Goal: Task Accomplishment & Management: Complete application form

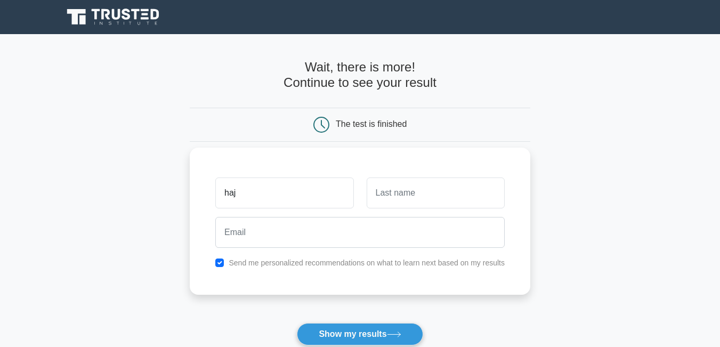
type input "hajar"
click at [425, 212] on div at bounding box center [435, 192] width 151 height 39
click at [424, 202] on input "text" at bounding box center [436, 193] width 138 height 31
type input "maouch"
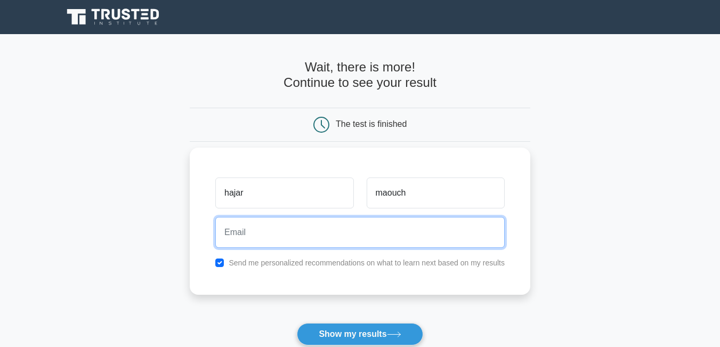
click at [406, 244] on input "email" at bounding box center [360, 232] width 290 height 31
type input "[EMAIL_ADDRESS][DOMAIN_NAME]"
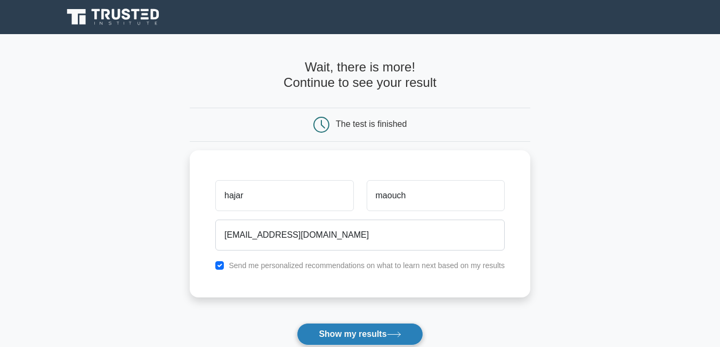
click at [354, 334] on button "Show my results" at bounding box center [360, 334] width 126 height 22
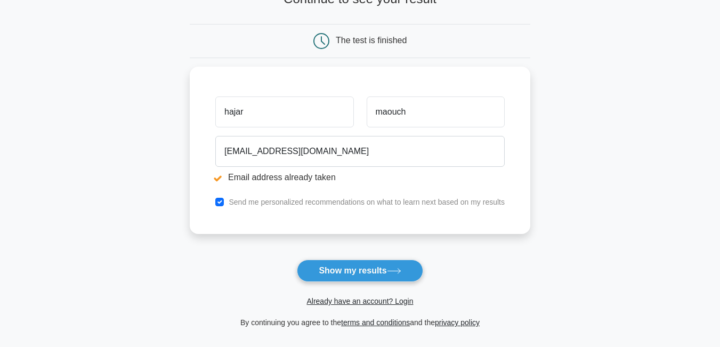
scroll to position [124, 0]
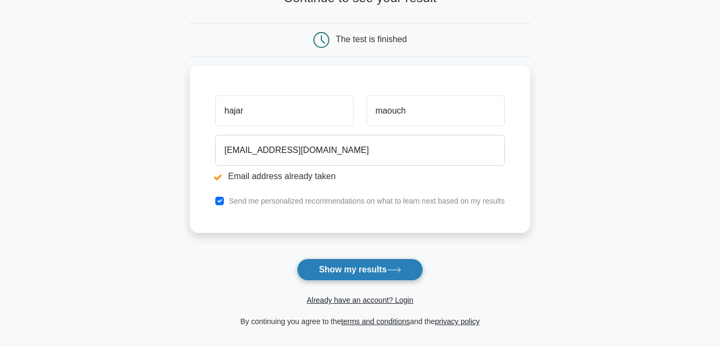
click at [307, 264] on button "Show my results" at bounding box center [360, 270] width 126 height 22
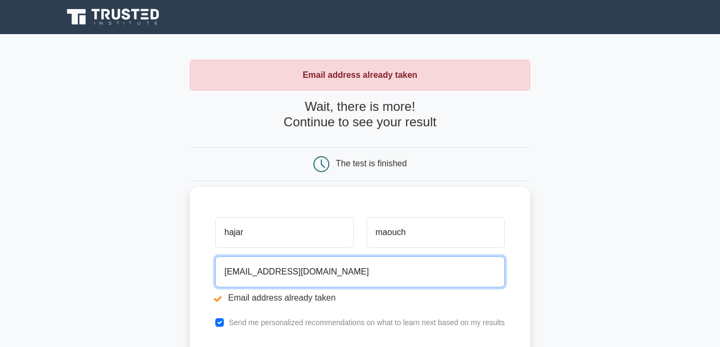
click at [331, 278] on input "[EMAIL_ADDRESS][DOMAIN_NAME]" at bounding box center [360, 271] width 290 height 31
drag, startPoint x: 331, startPoint y: 278, endPoint x: 223, endPoint y: 282, distance: 107.8
click at [223, 282] on input "[EMAIL_ADDRESS][DOMAIN_NAME]" at bounding box center [360, 271] width 290 height 31
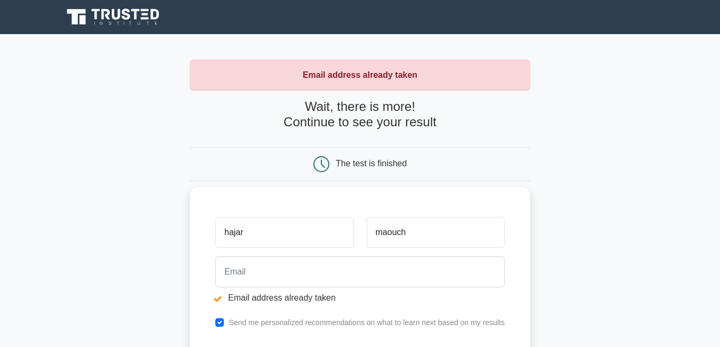
click at [218, 300] on li "Email address already taken" at bounding box center [360, 298] width 290 height 13
